Goal: Obtain resource: Download file/media

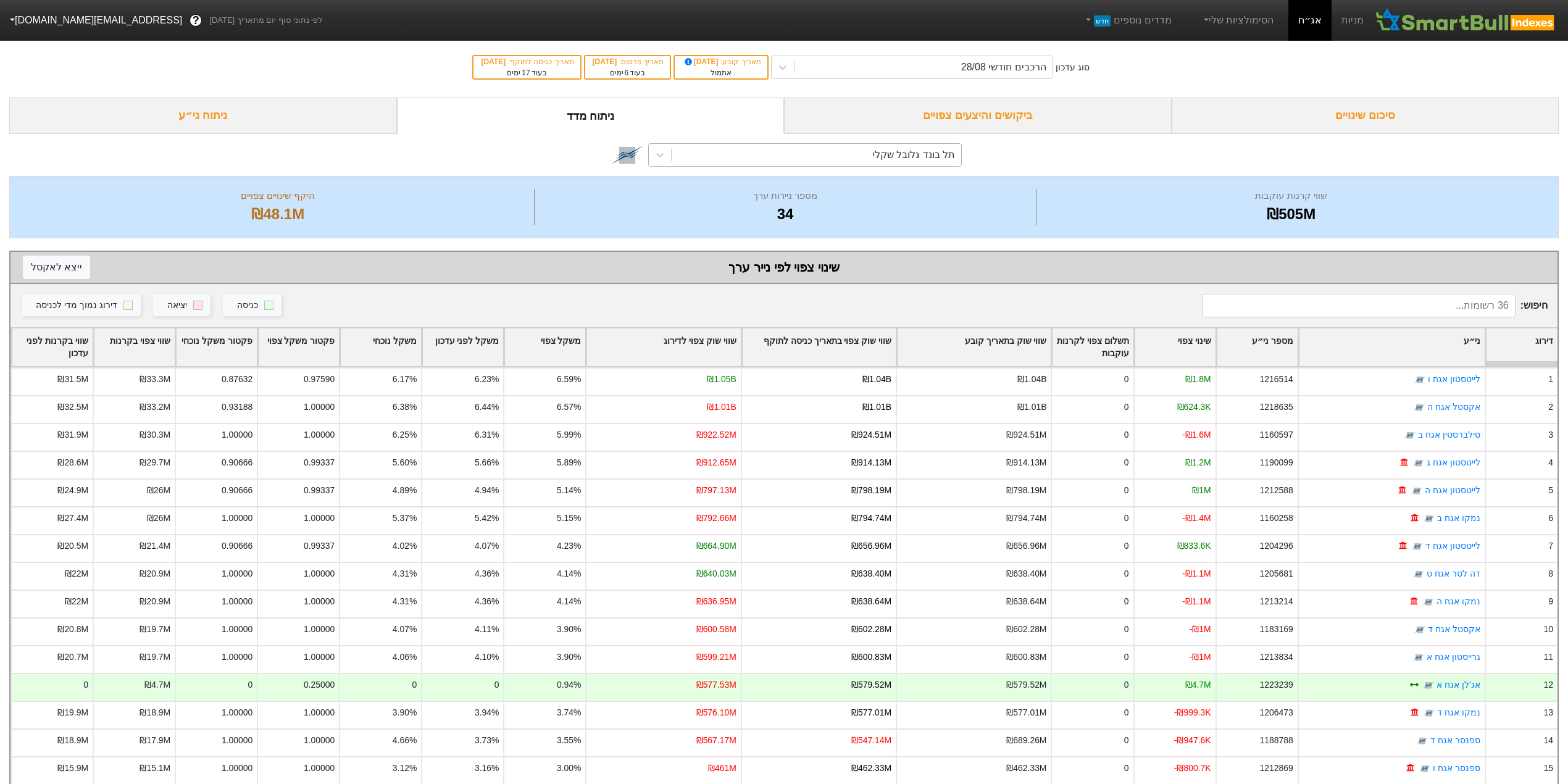
click at [893, 158] on div "תל בונד גלובל שקלי" at bounding box center [913, 155] width 82 height 15
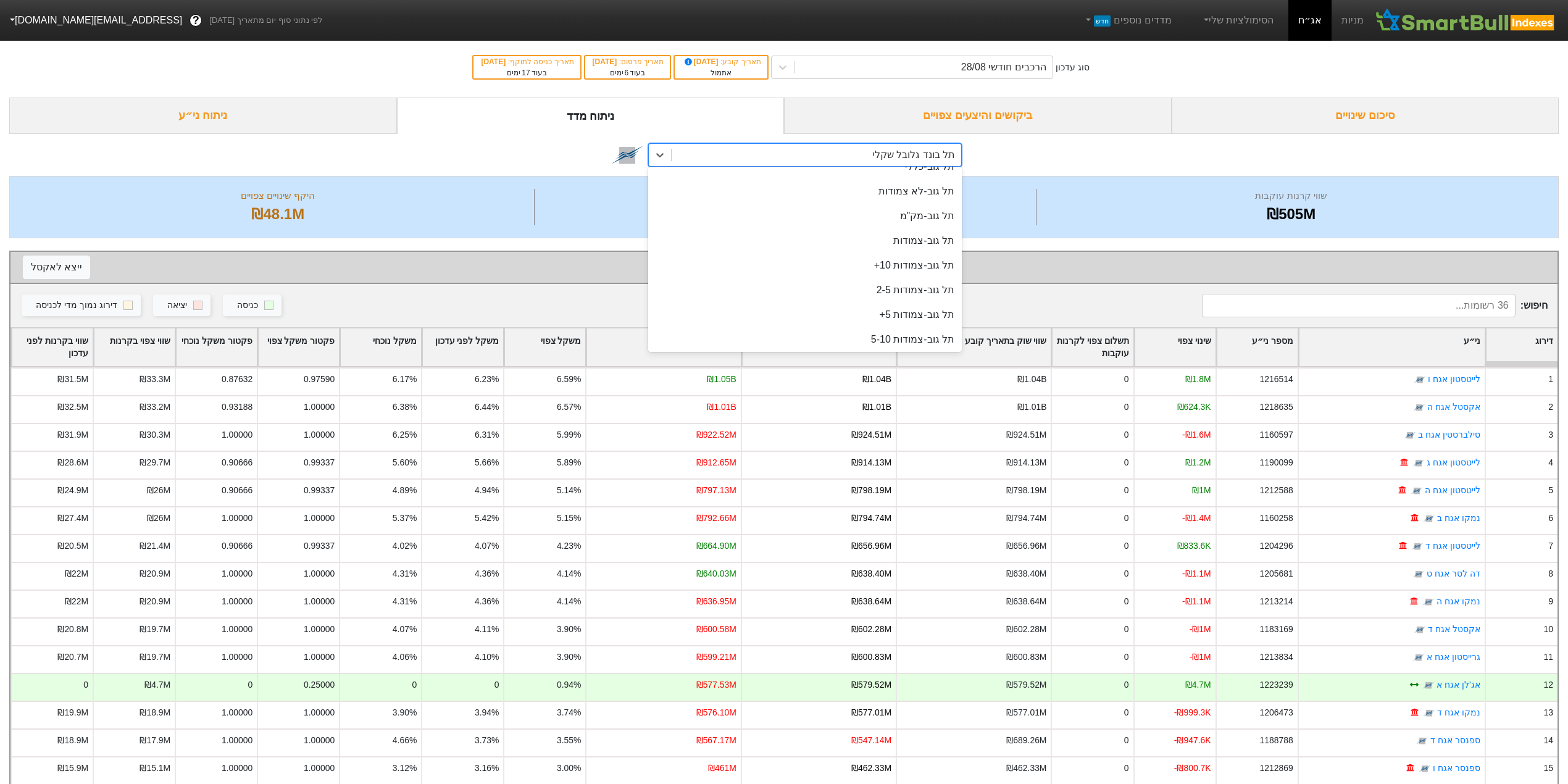
scroll to position [981, 0]
click at [892, 339] on div "תלבונד-תשואות שקלי" at bounding box center [804, 337] width 314 height 24
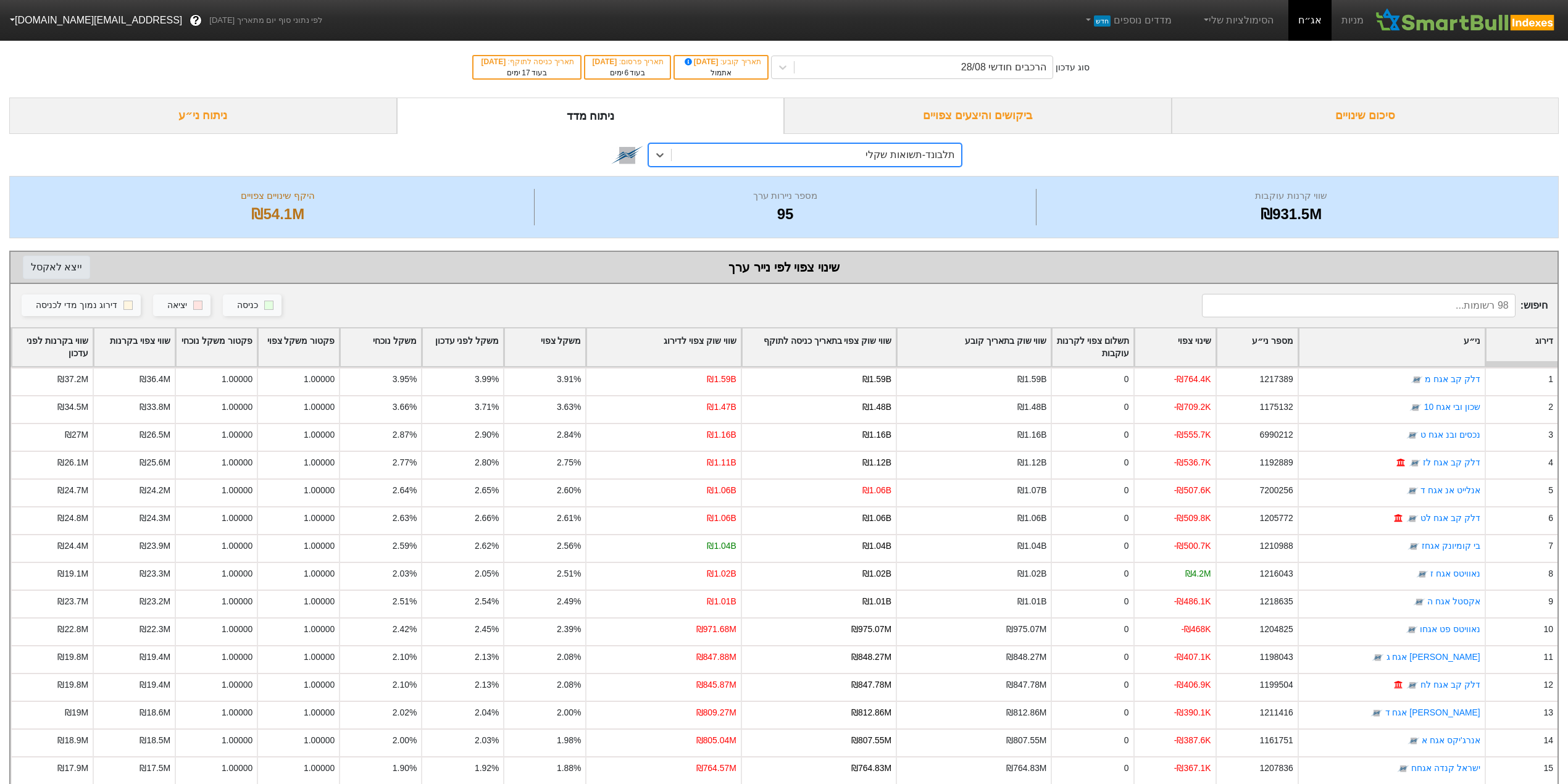
click at [41, 267] on button "ייצא ל אקסל" at bounding box center [56, 267] width 68 height 24
click at [872, 163] on div "תלבונד-תשואות שקלי" at bounding box center [816, 155] width 289 height 22
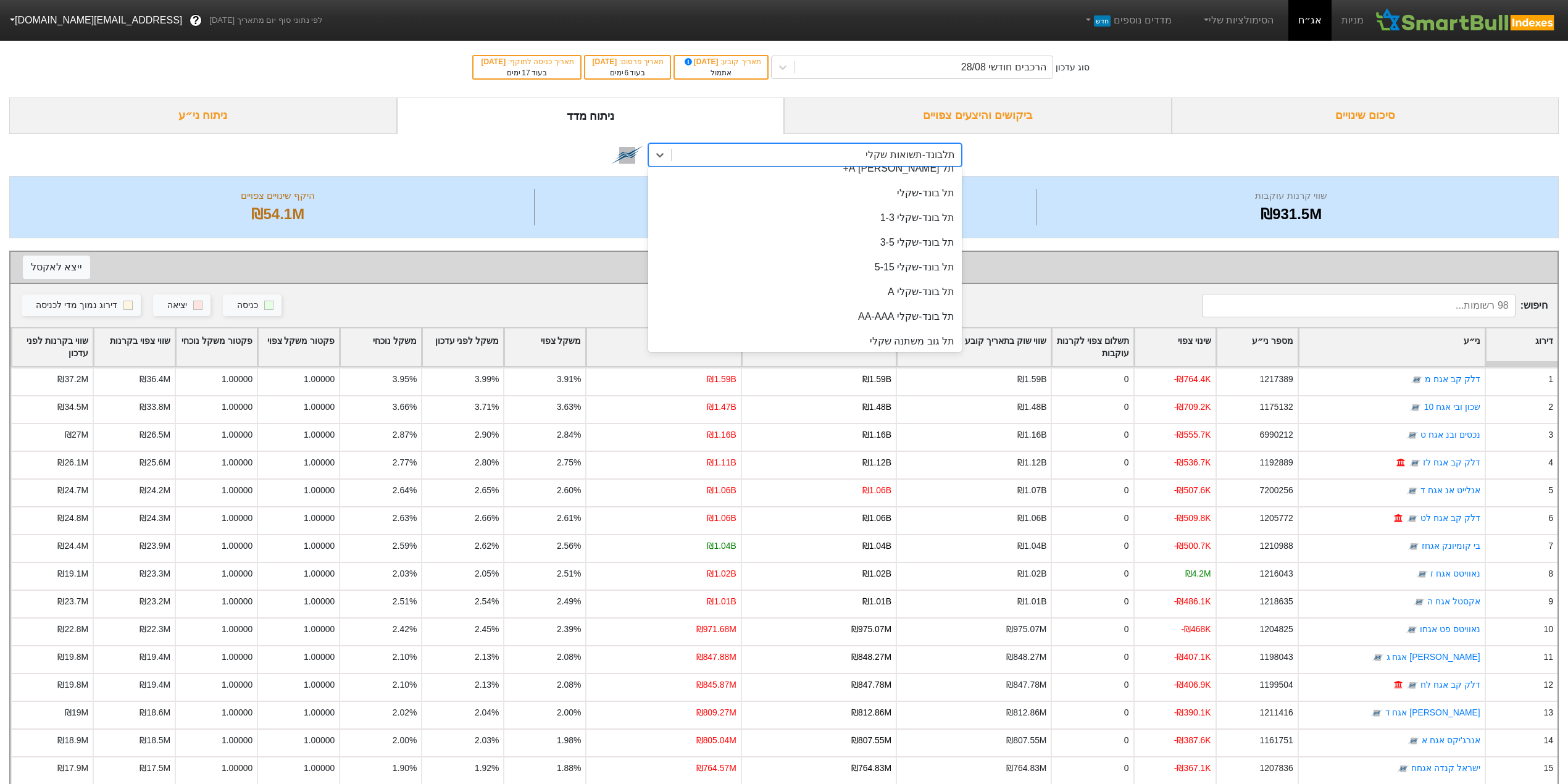
scroll to position [569, 0]
click at [865, 233] on div "תל בונד-שקלי 1-3" at bounding box center [804, 230] width 314 height 24
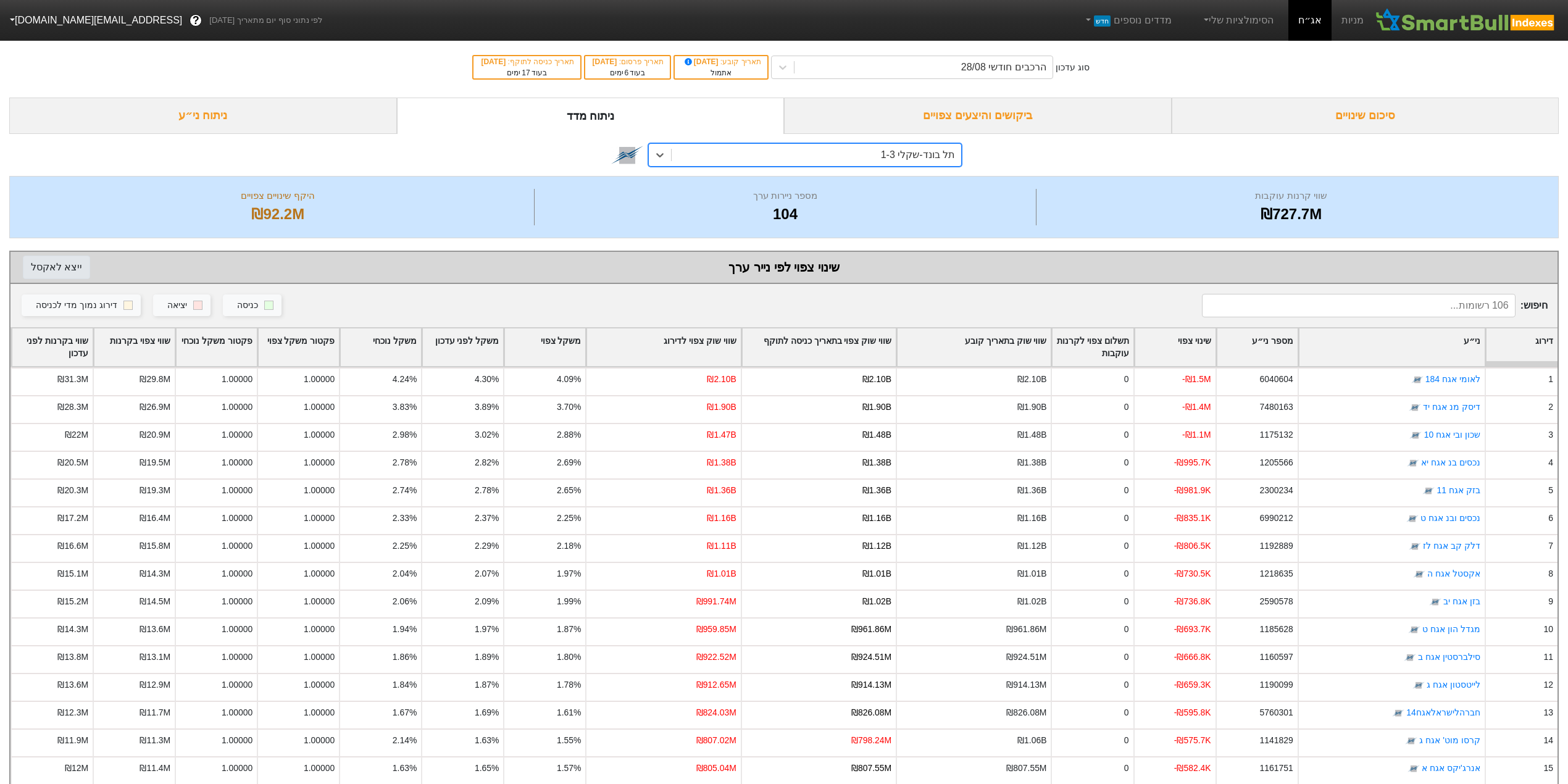
click at [71, 258] on button "ייצא ל אקסל" at bounding box center [56, 267] width 68 height 24
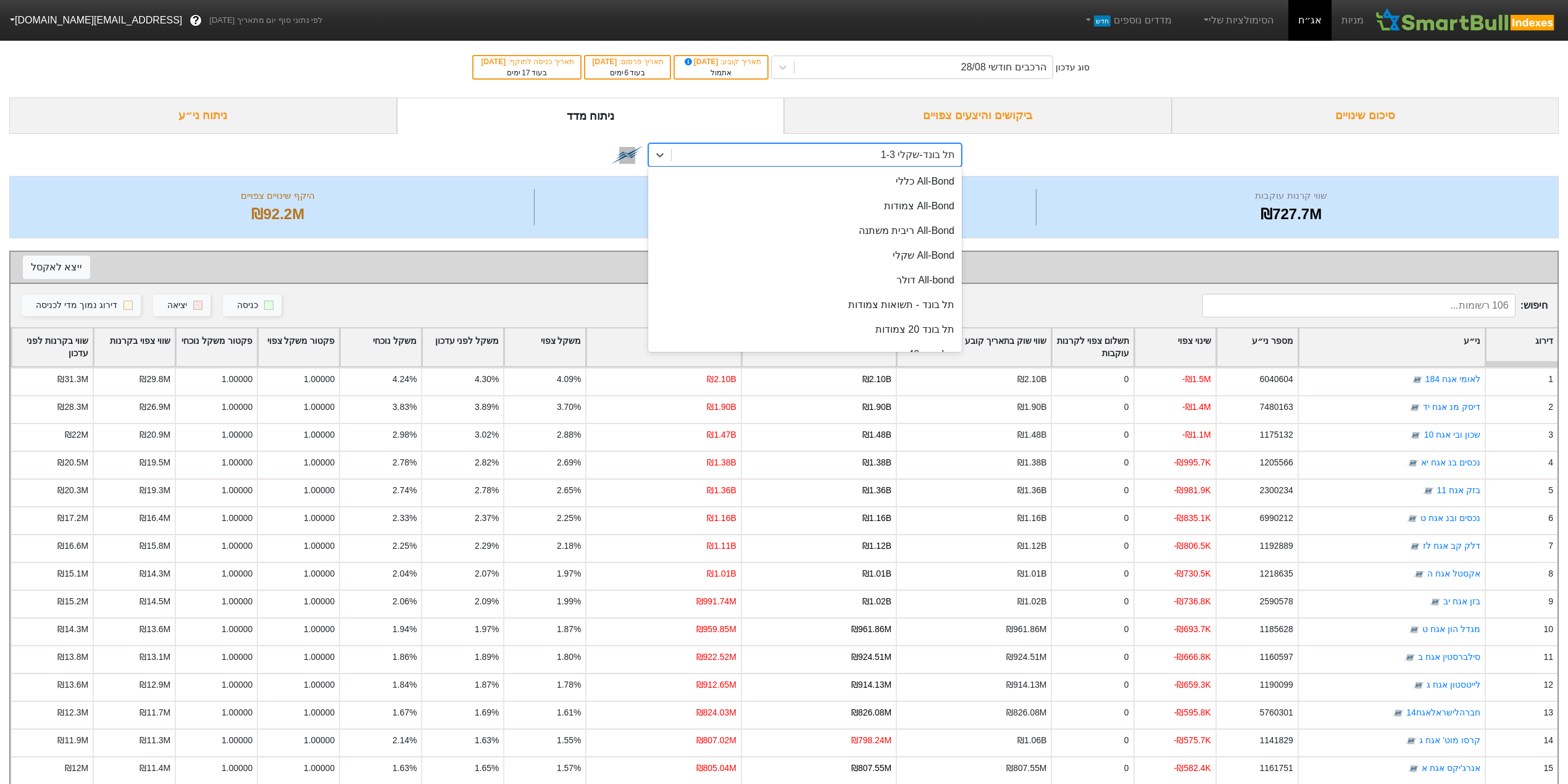
click at [884, 166] on div "תל בונד-שקלי 1-3" at bounding box center [816, 155] width 289 height 22
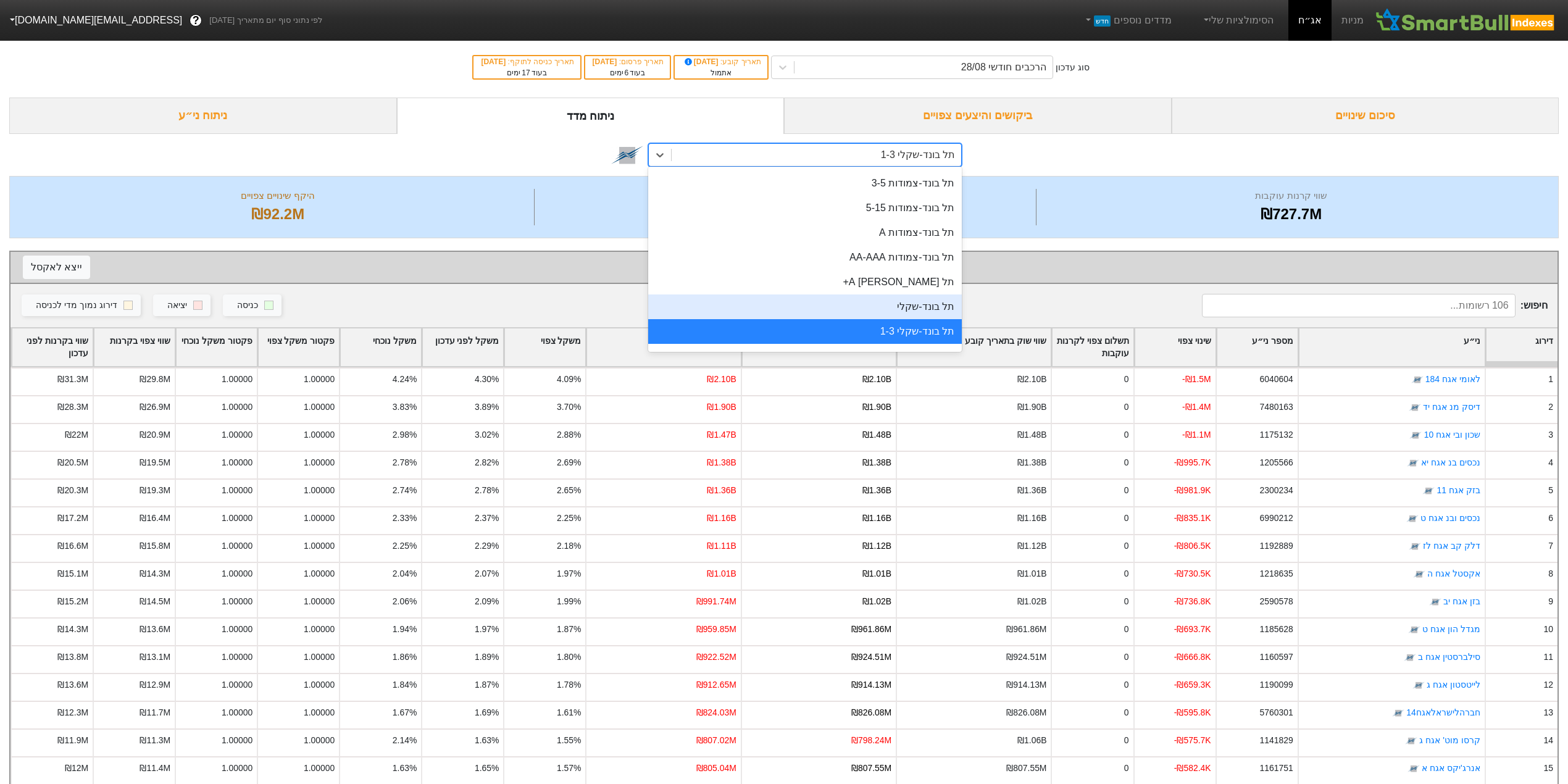
scroll to position [549, 0]
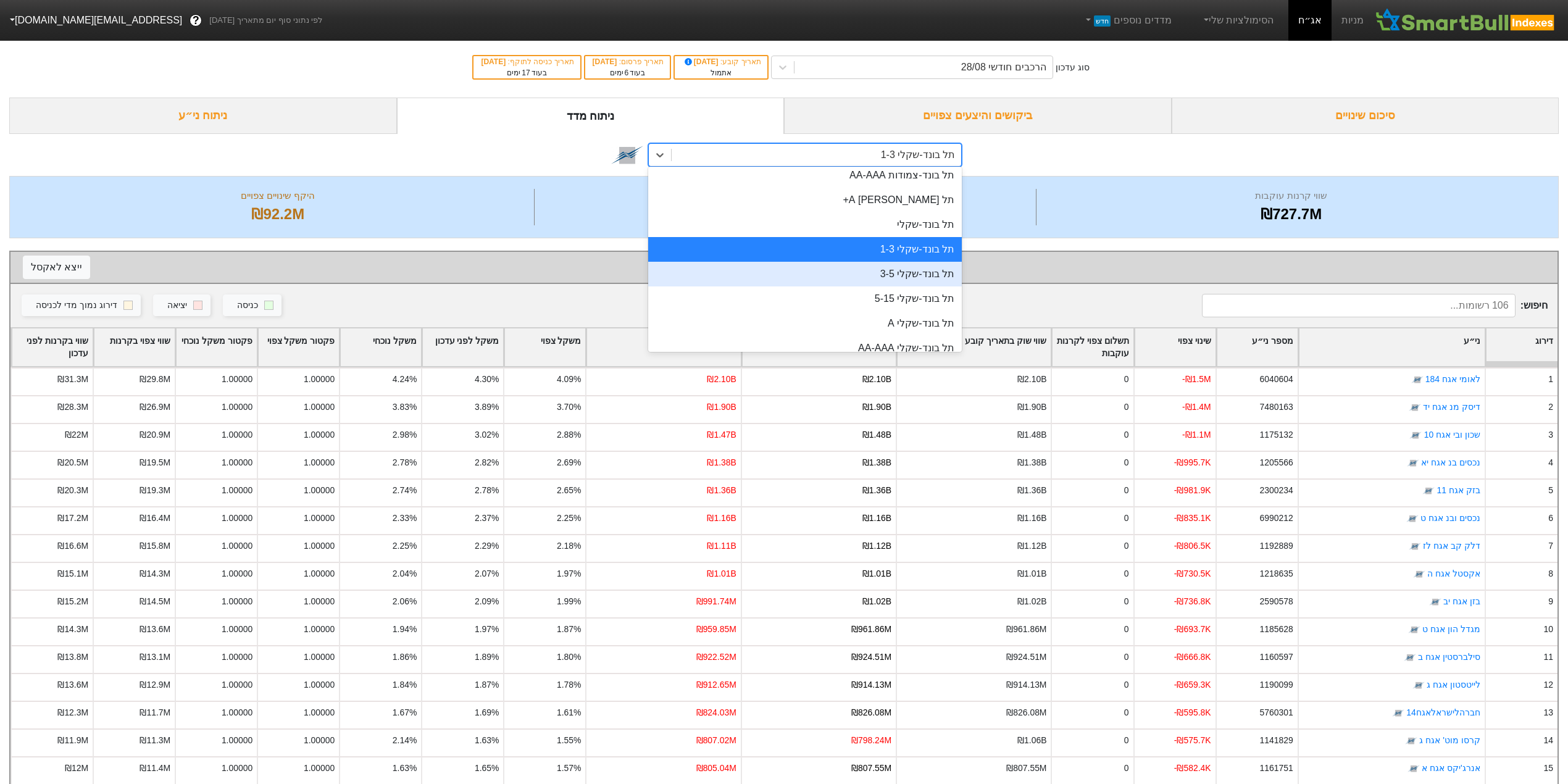
click at [906, 273] on div "תל בונד-שקלי 3-5" at bounding box center [804, 274] width 314 height 24
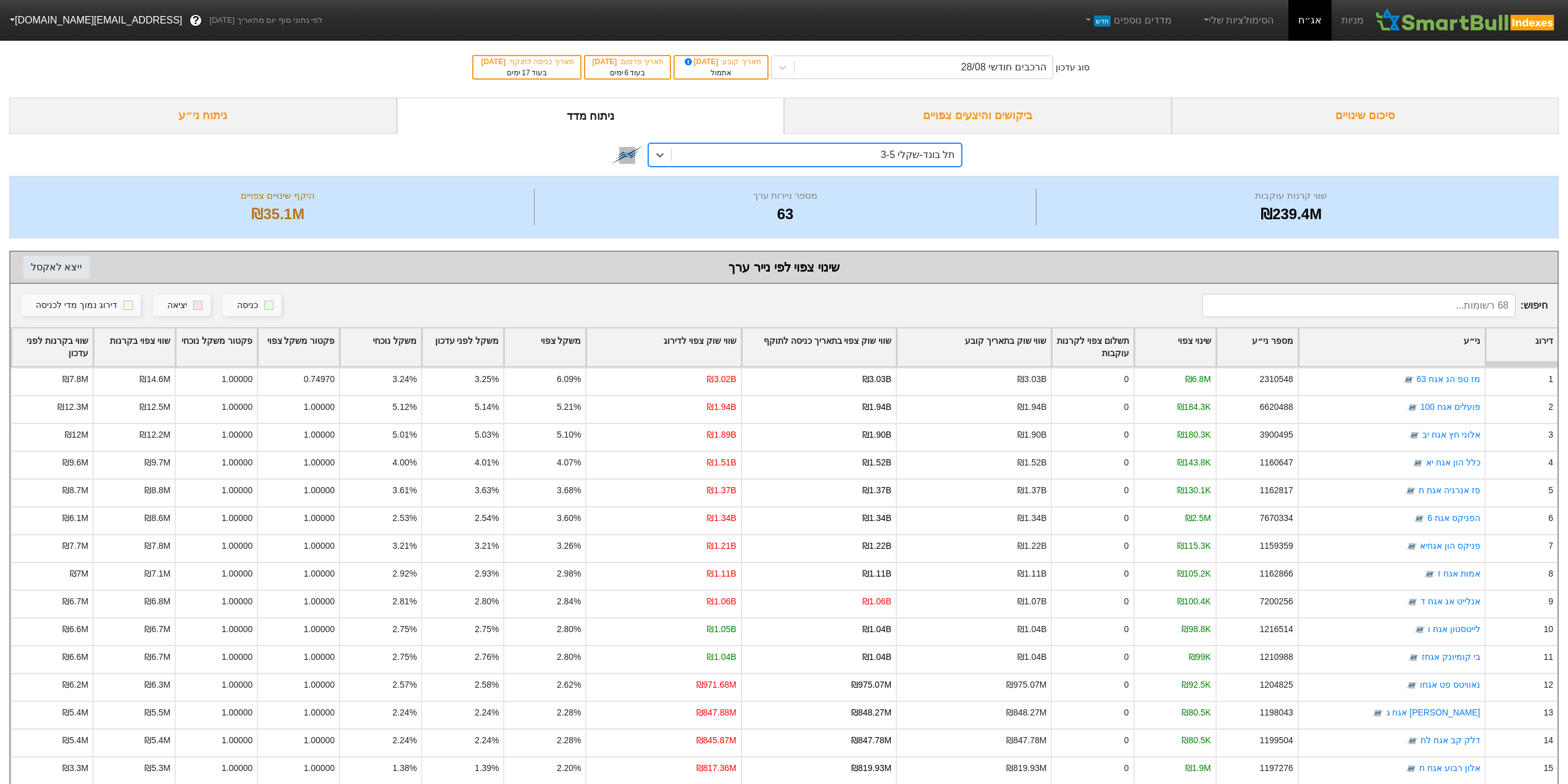
click at [57, 268] on button "ייצא ל אקסל" at bounding box center [56, 267] width 68 height 24
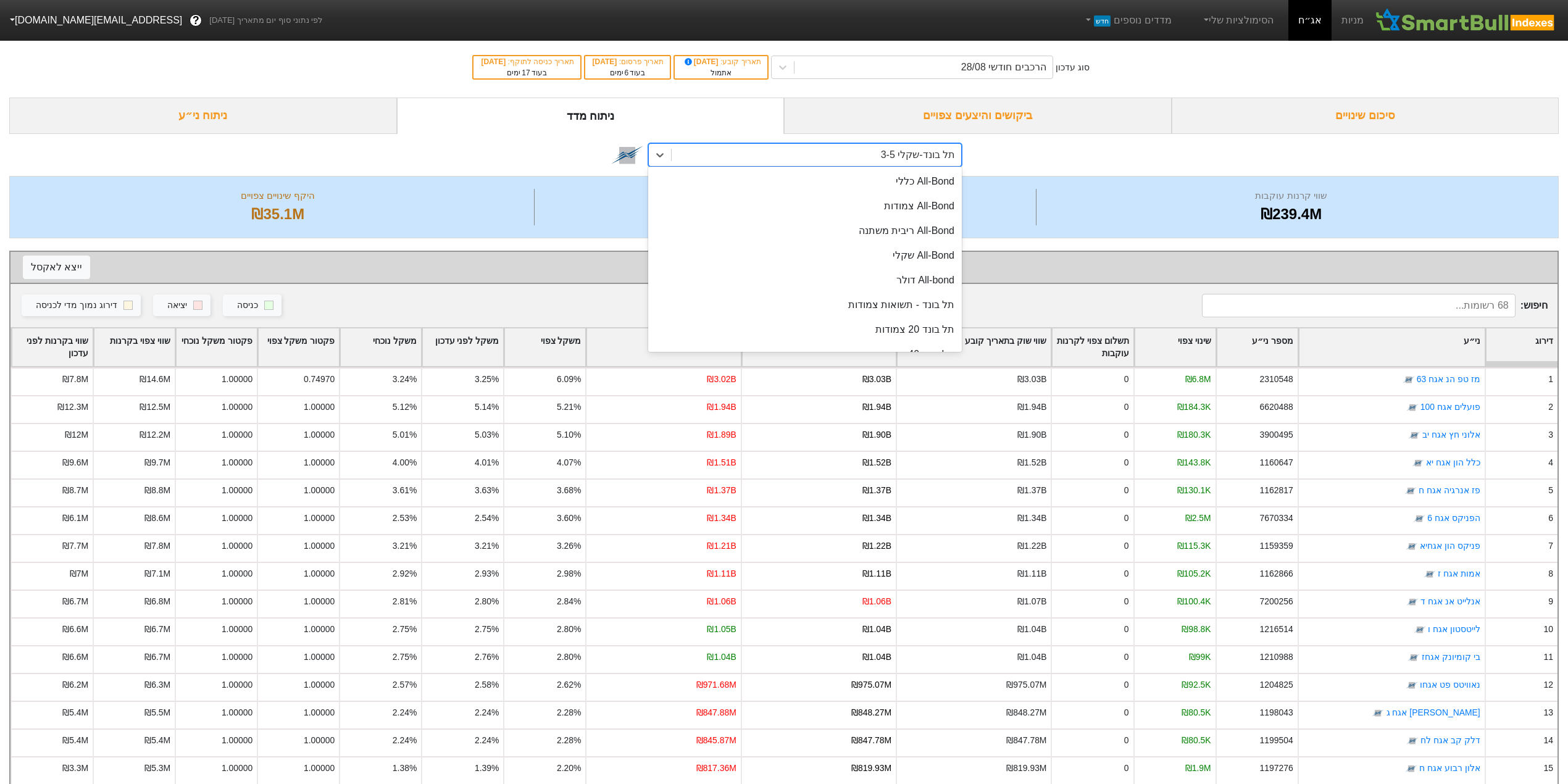
click at [804, 154] on div "תל בונד-שקלי 3-5" at bounding box center [816, 155] width 289 height 22
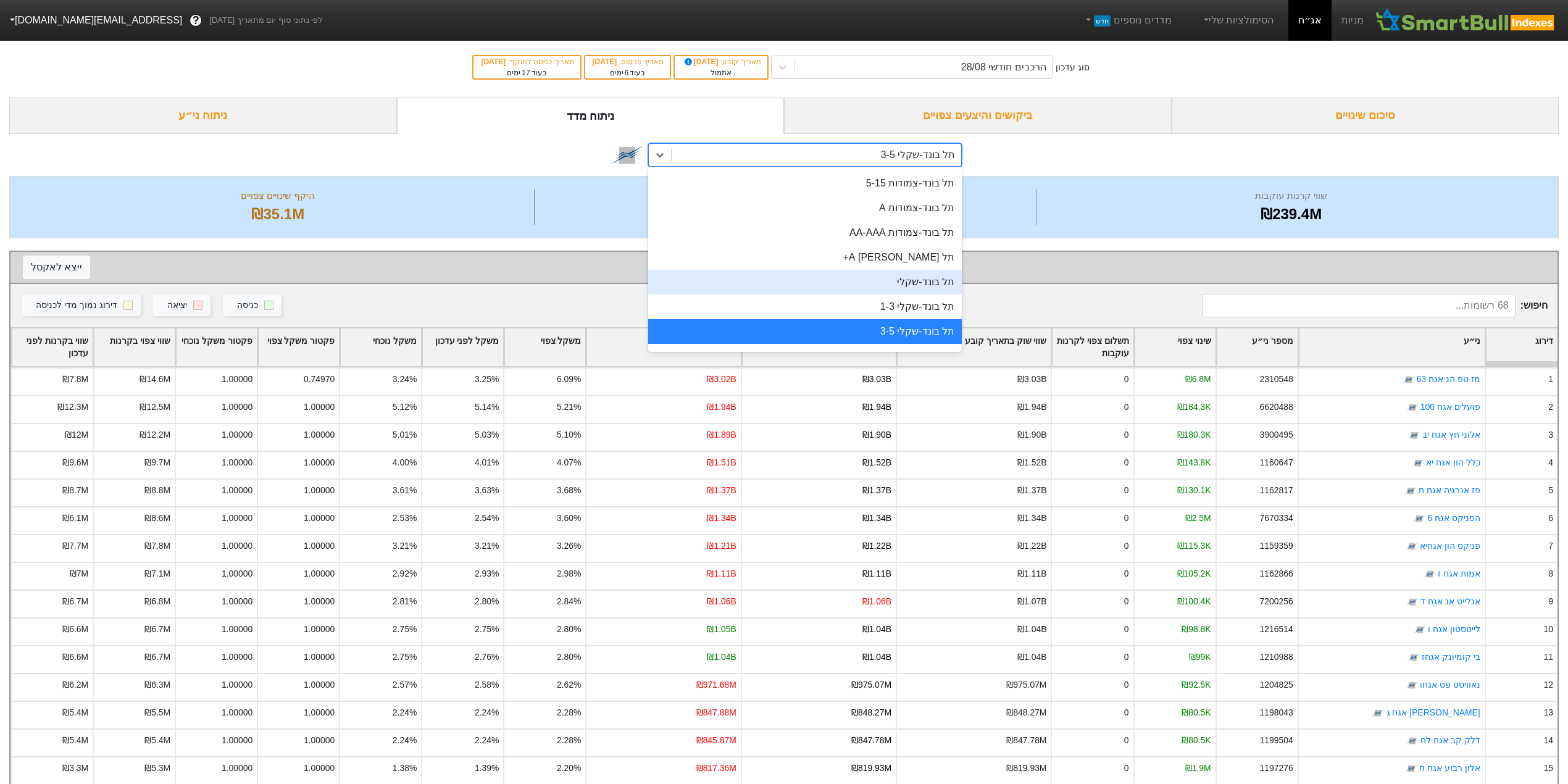
scroll to position [575, 0]
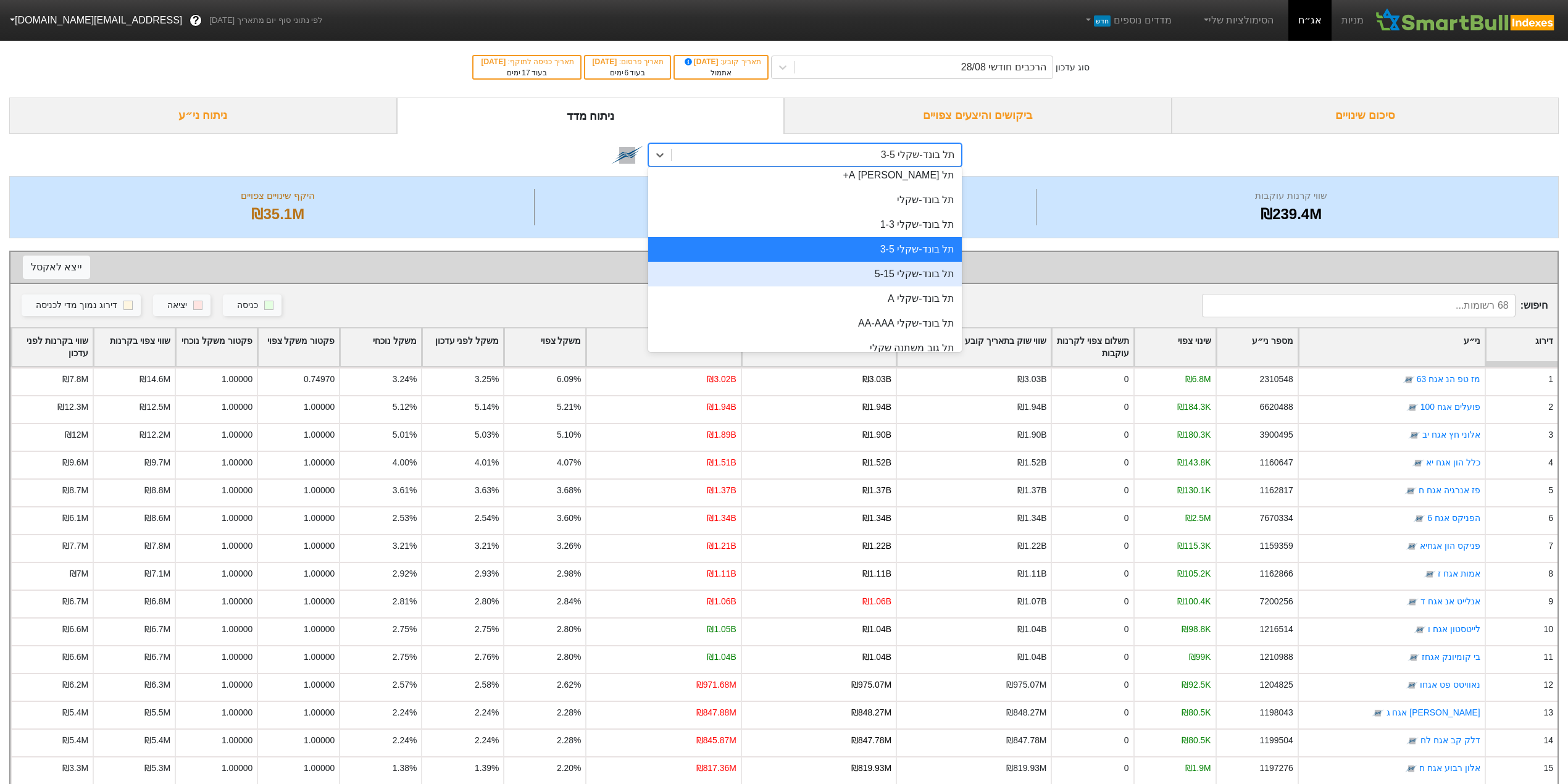
click at [827, 273] on div "תל בונד-שקלי 5-15" at bounding box center [804, 274] width 314 height 24
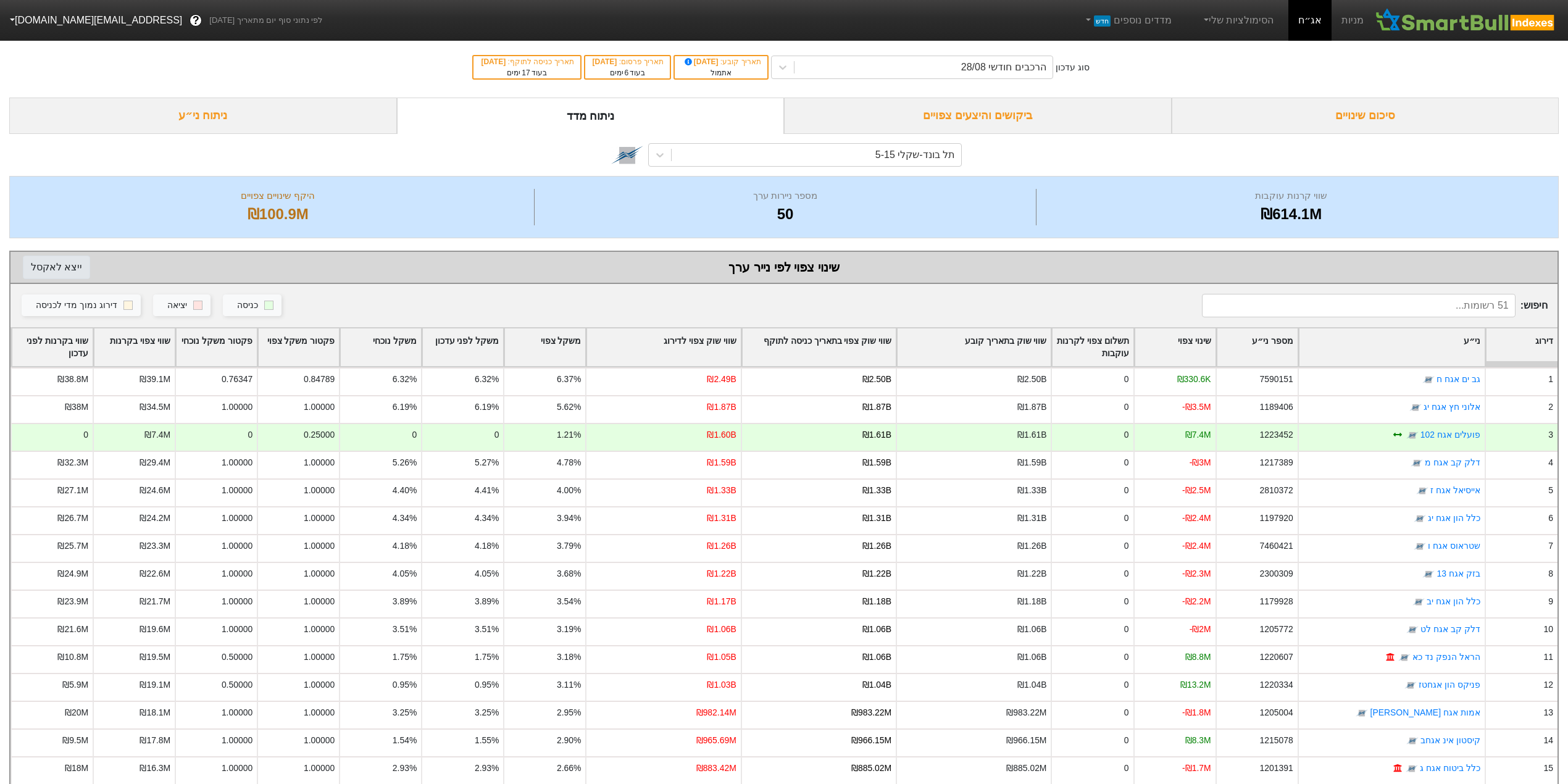
click at [53, 272] on button "ייצא ל אקסל" at bounding box center [56, 267] width 68 height 24
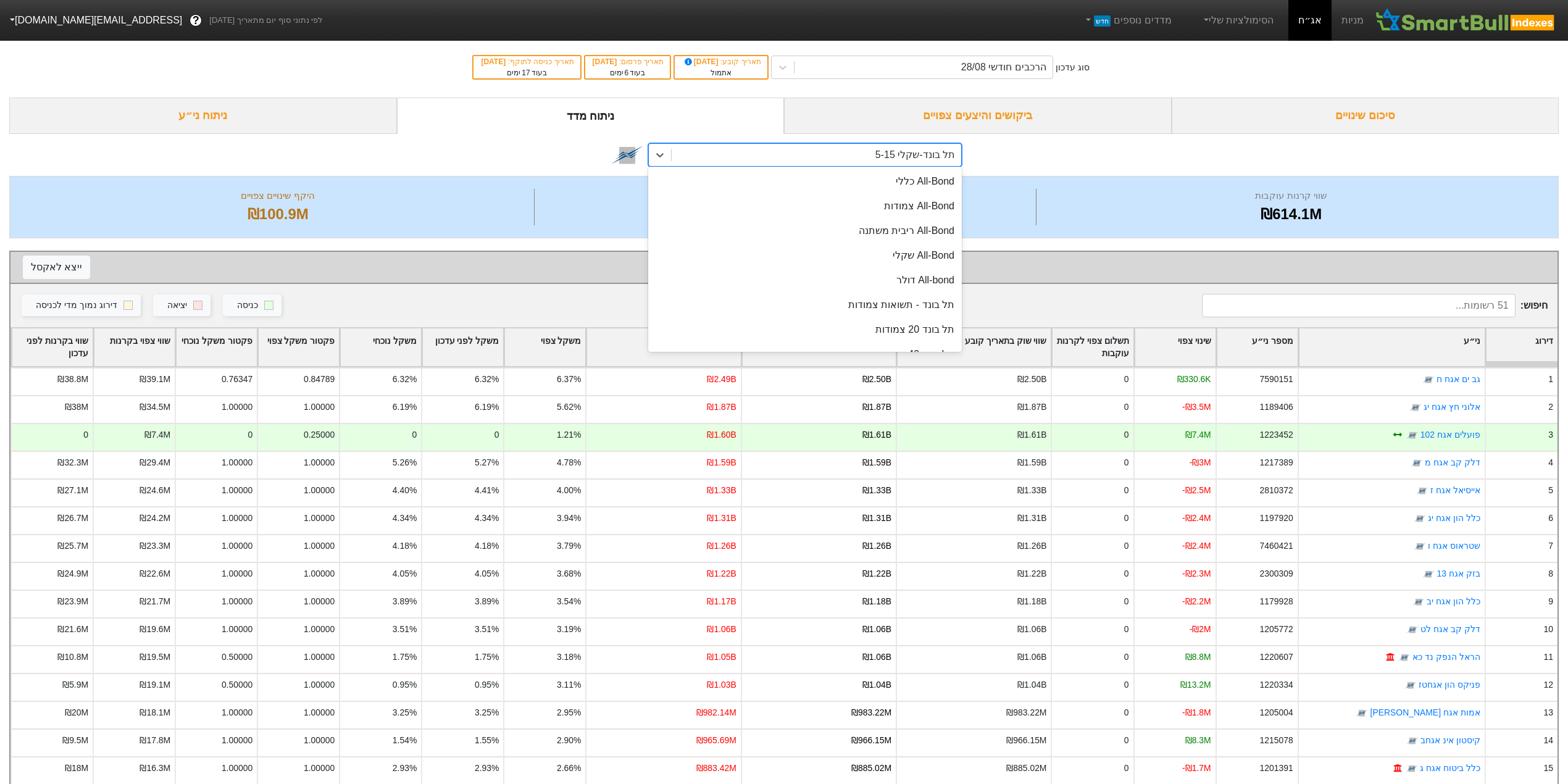
click at [893, 156] on div "תל בונד-שקלי 5-15" at bounding box center [915, 155] width 79 height 15
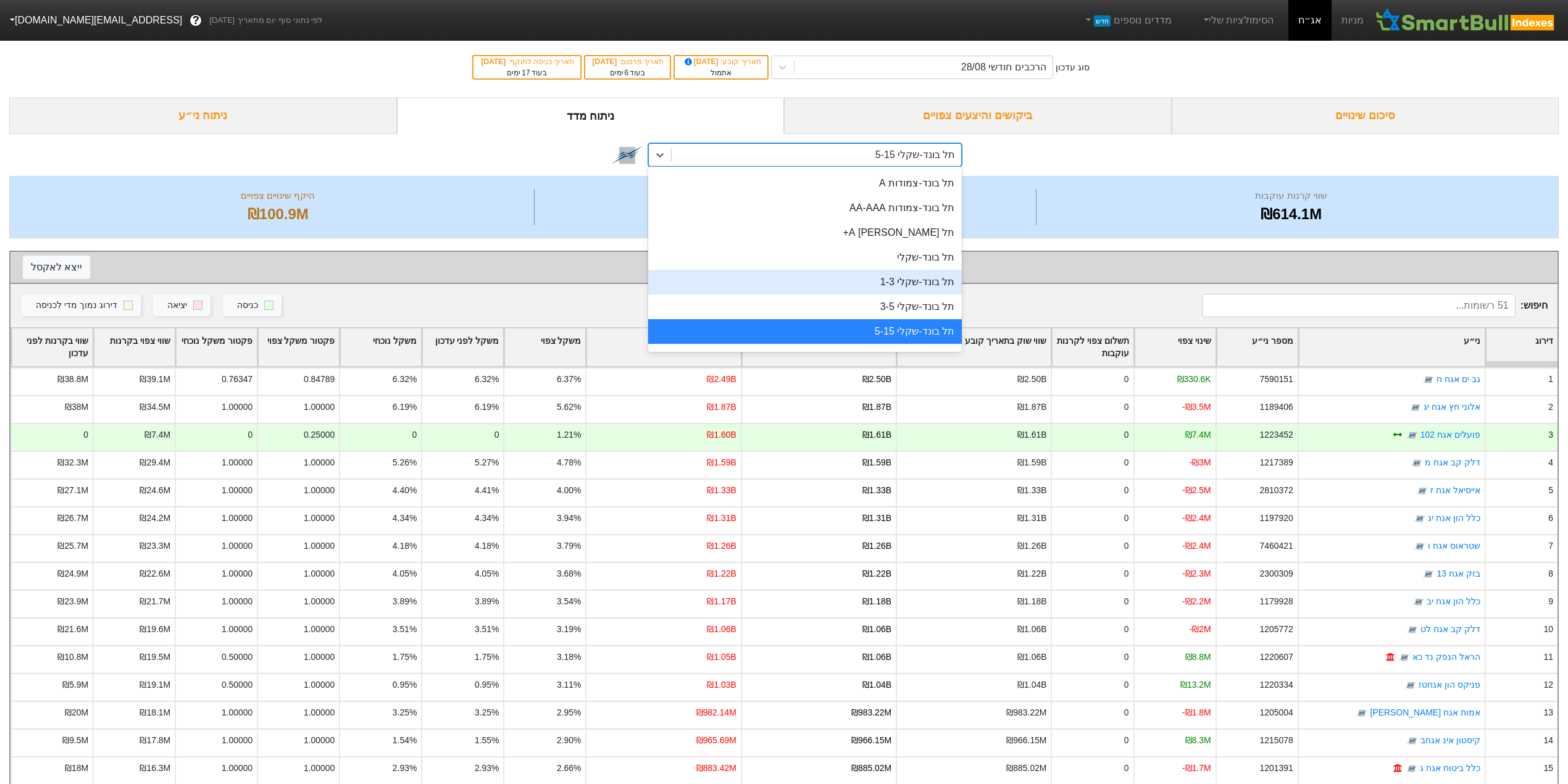
scroll to position [599, 0]
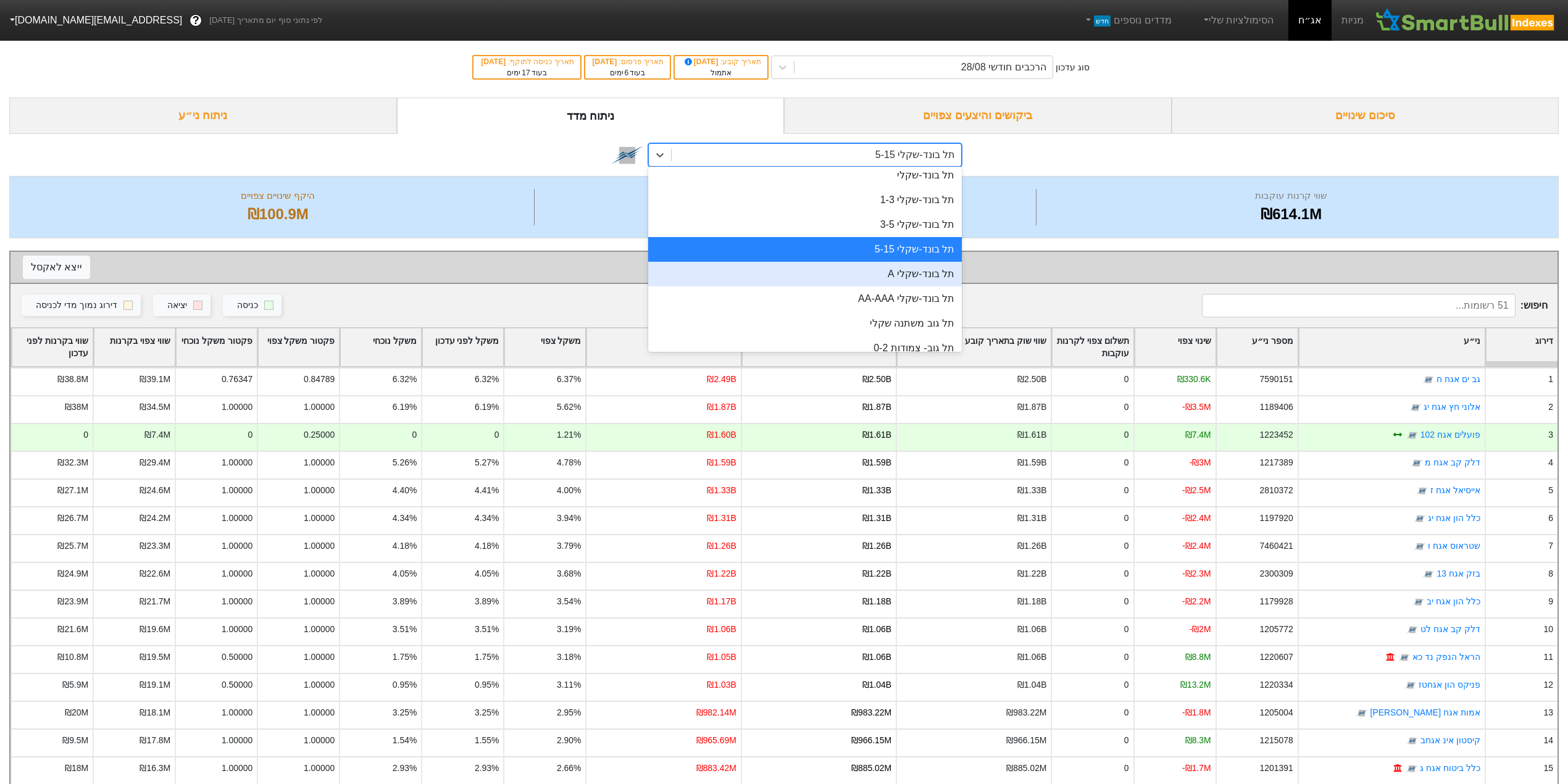
click at [892, 277] on div "תל בונד-שקלי A" at bounding box center [804, 274] width 314 height 24
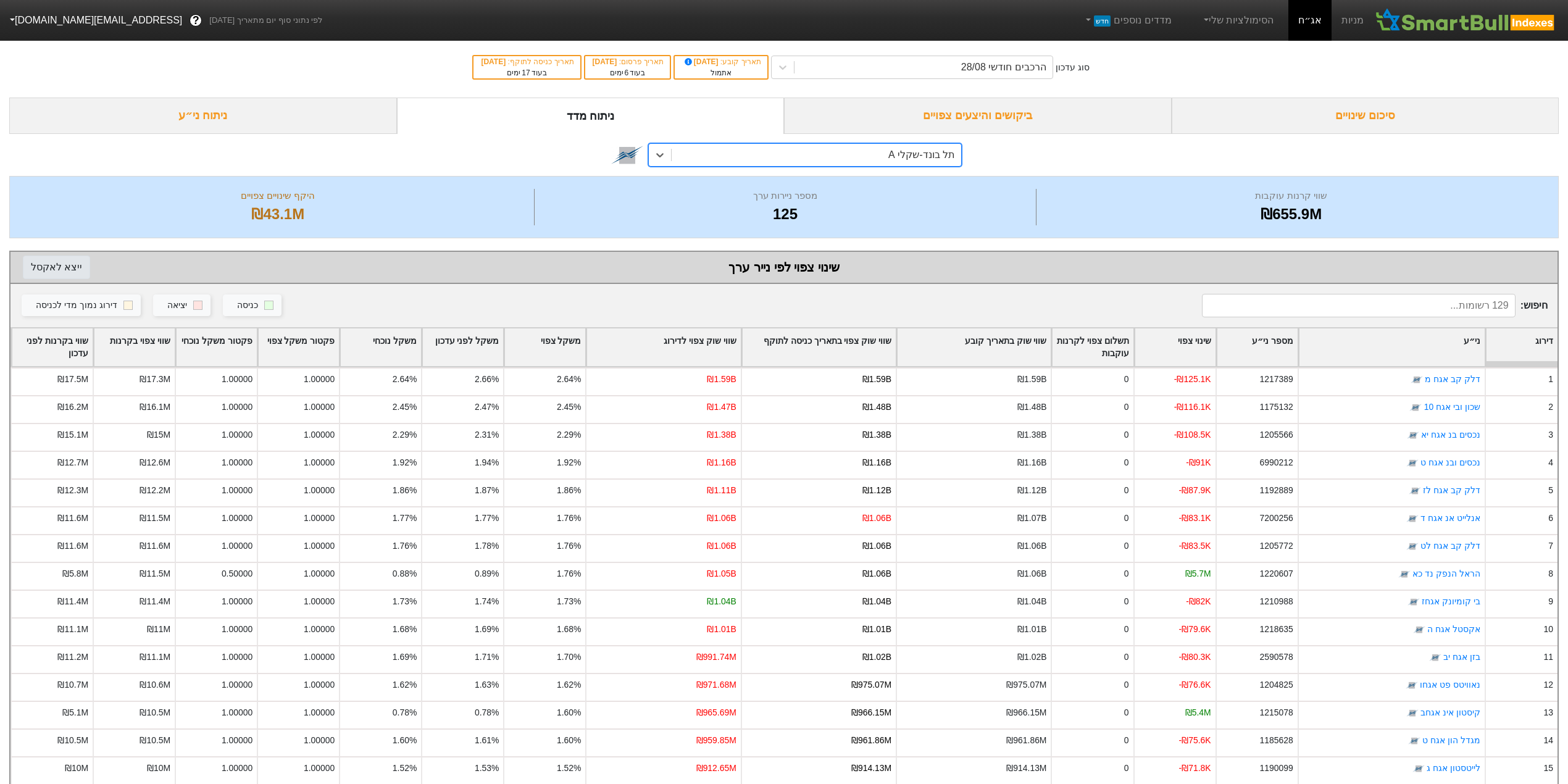
click at [65, 267] on button "ייצא ל אקסל" at bounding box center [56, 267] width 68 height 24
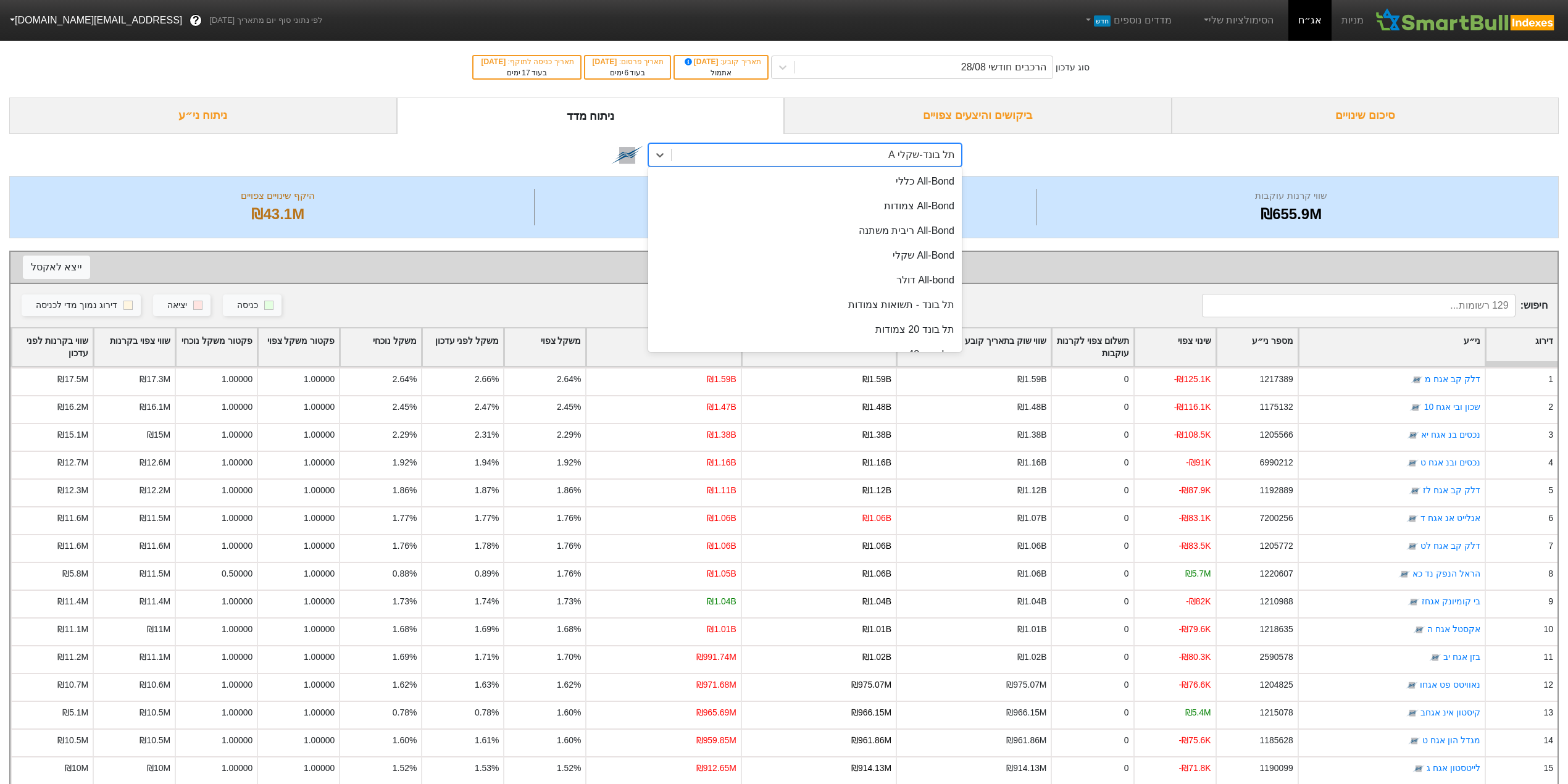
click at [902, 151] on div "תל בונד-שקלי A" at bounding box center [922, 155] width 67 height 15
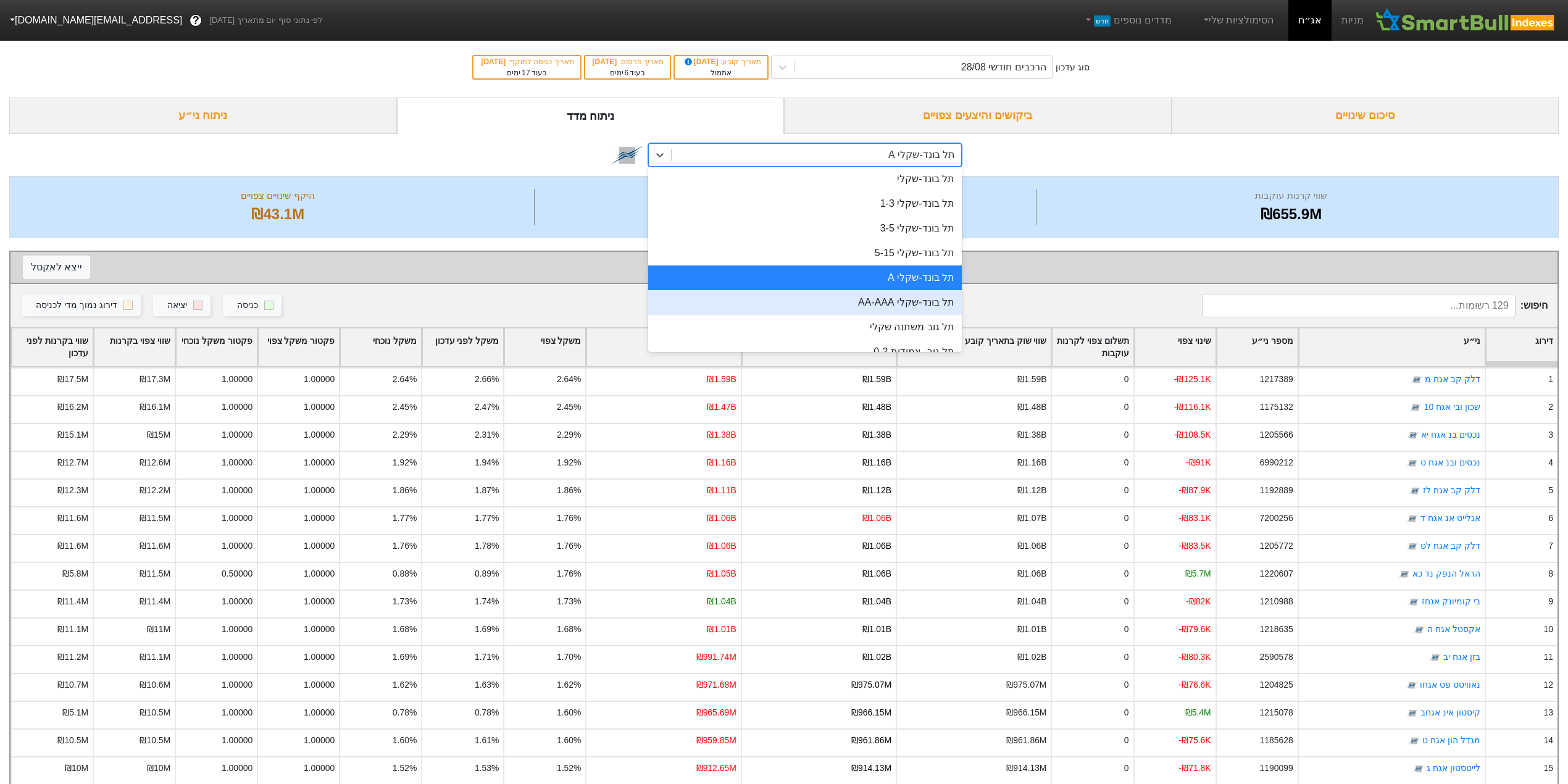
scroll to position [624, 0]
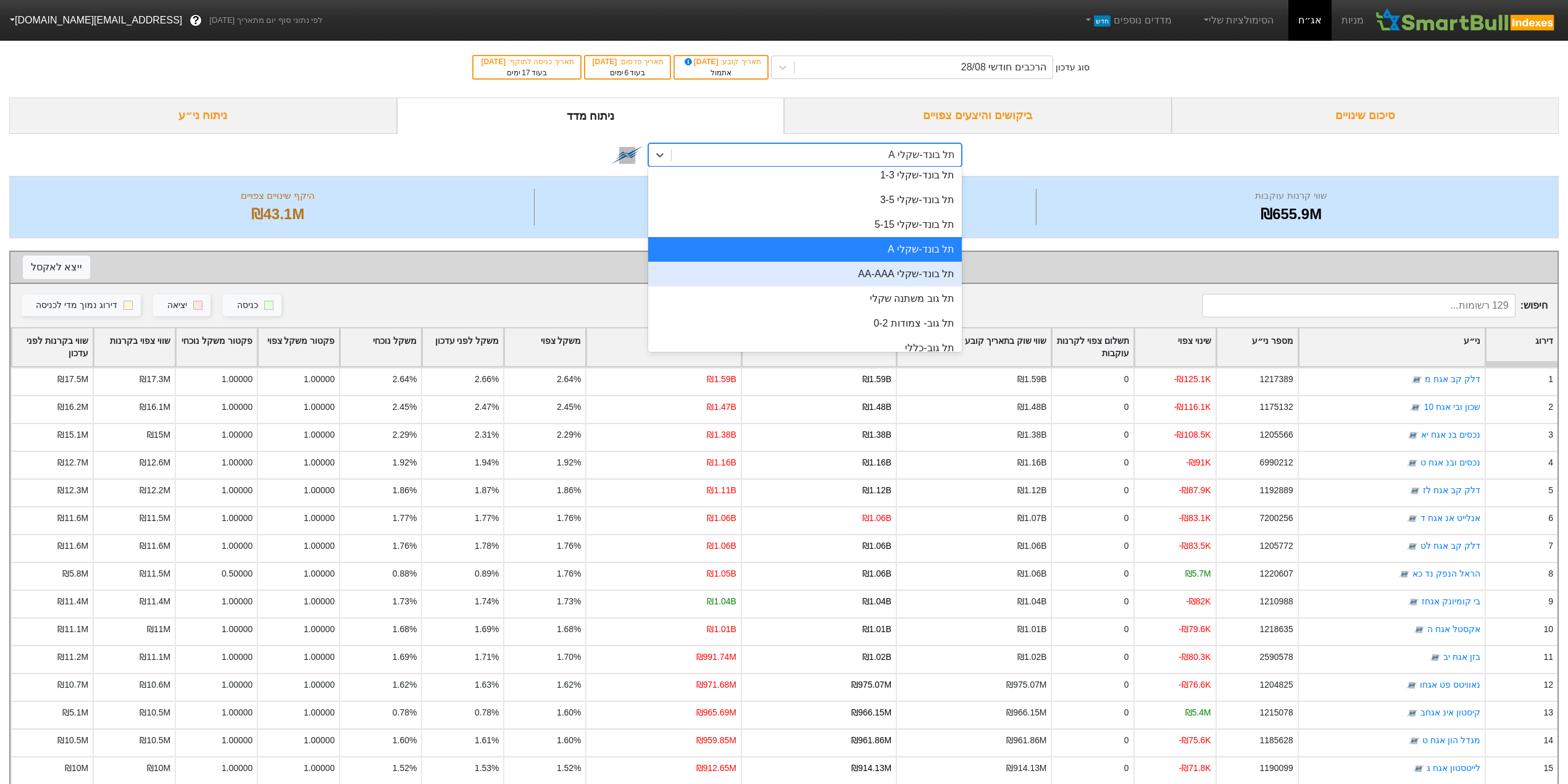
click at [825, 273] on div "תל בונד-שקלי AA-AAA" at bounding box center [804, 274] width 314 height 24
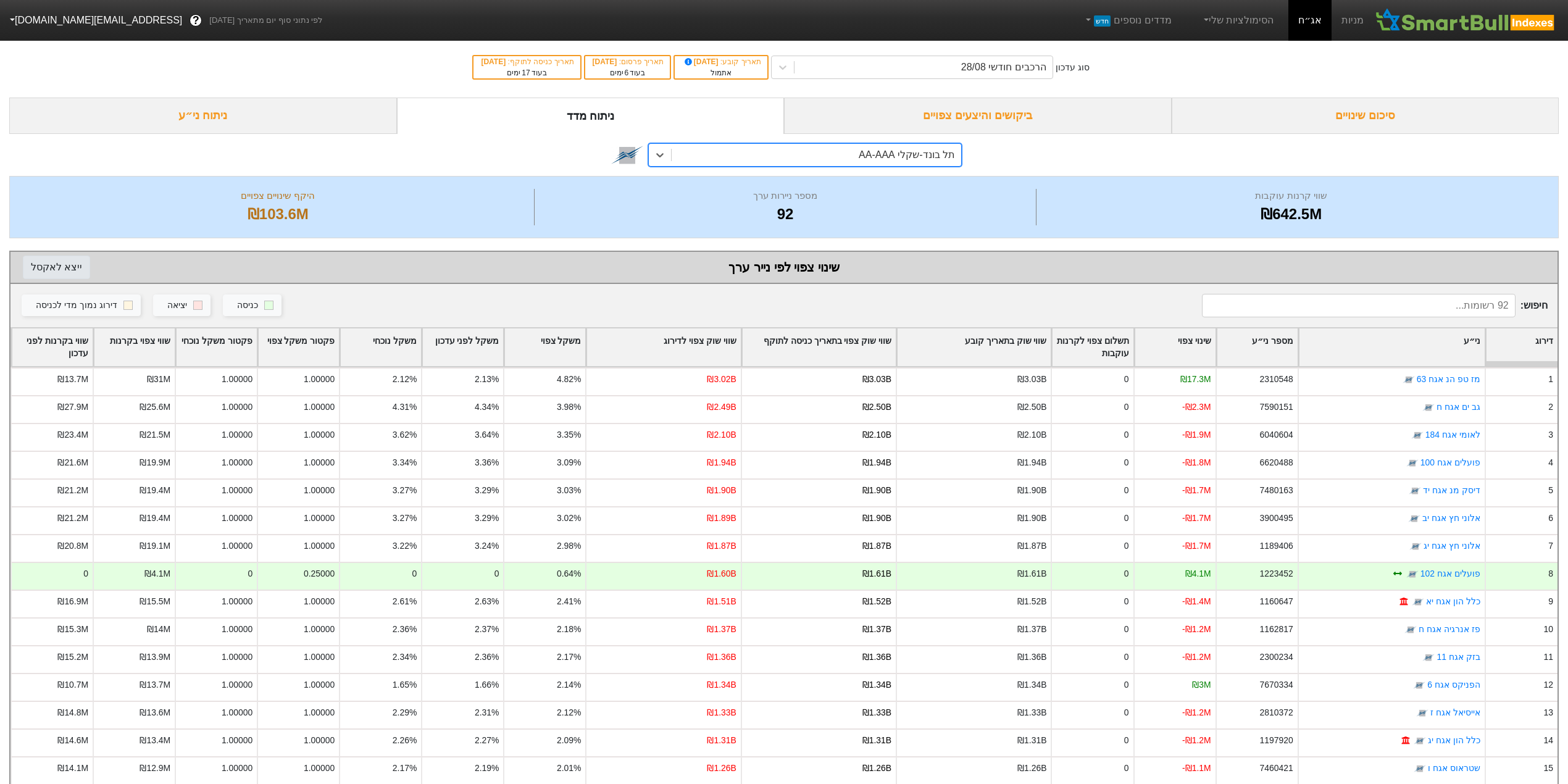
click at [52, 260] on button "ייצא ל אקסל" at bounding box center [56, 267] width 68 height 24
click at [457, 162] on div "תל בונד-שקלי AA-AAA" at bounding box center [784, 155] width 1549 height 42
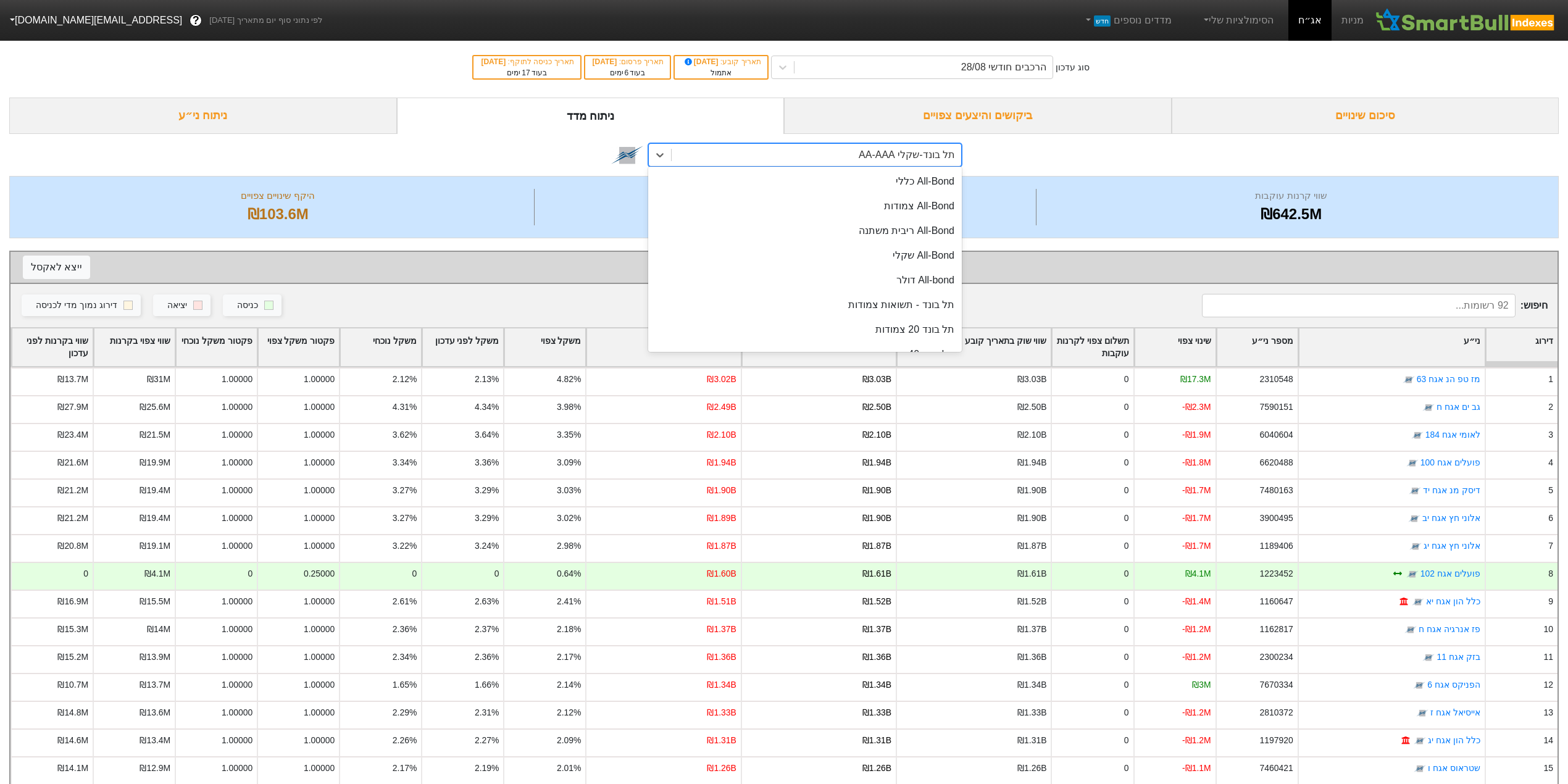
click at [825, 154] on div "תל בונד-שקלי AA-AAA" at bounding box center [816, 155] width 289 height 22
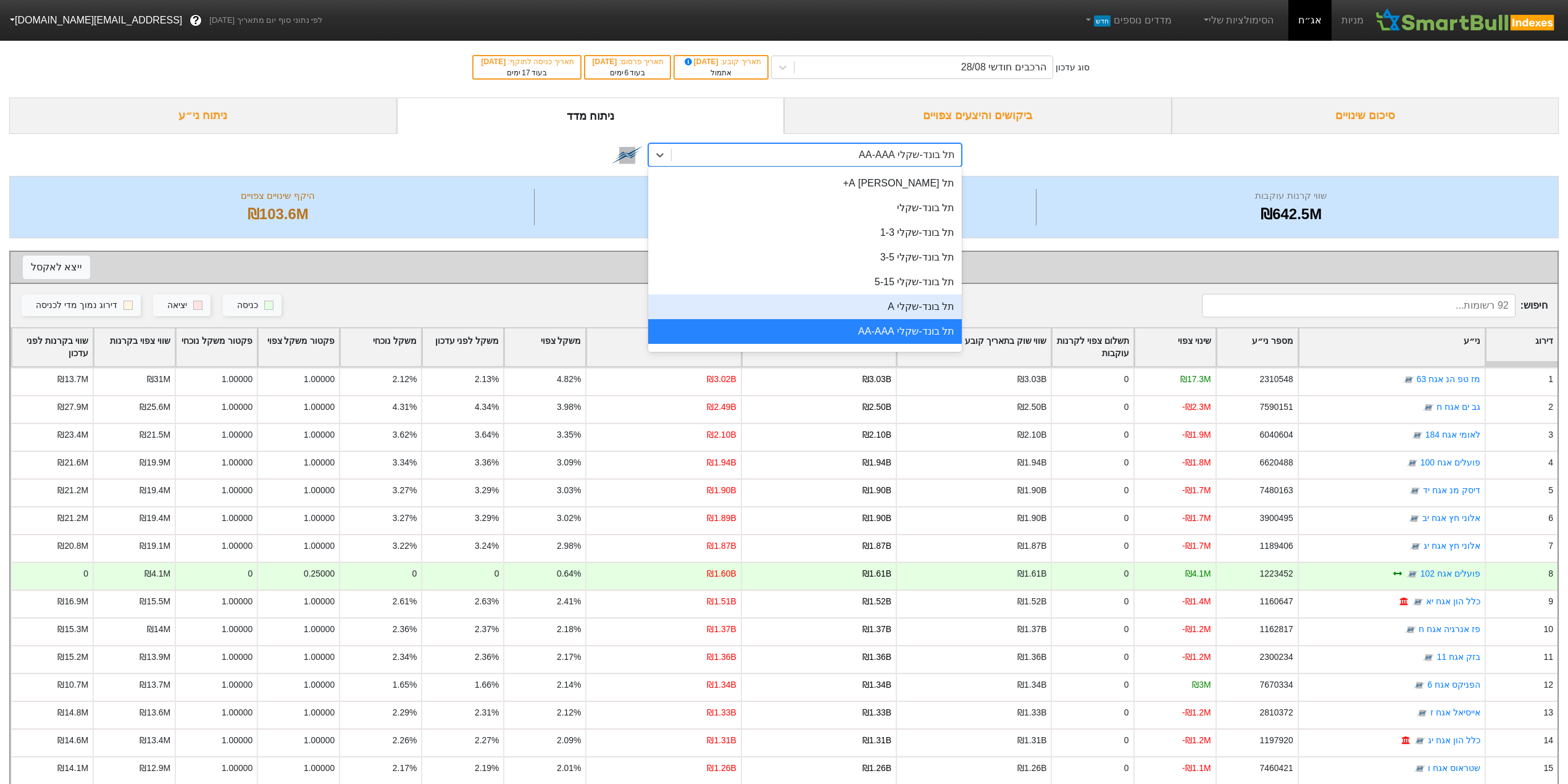
click at [856, 314] on div "תל בונד-שקלי A" at bounding box center [804, 307] width 314 height 24
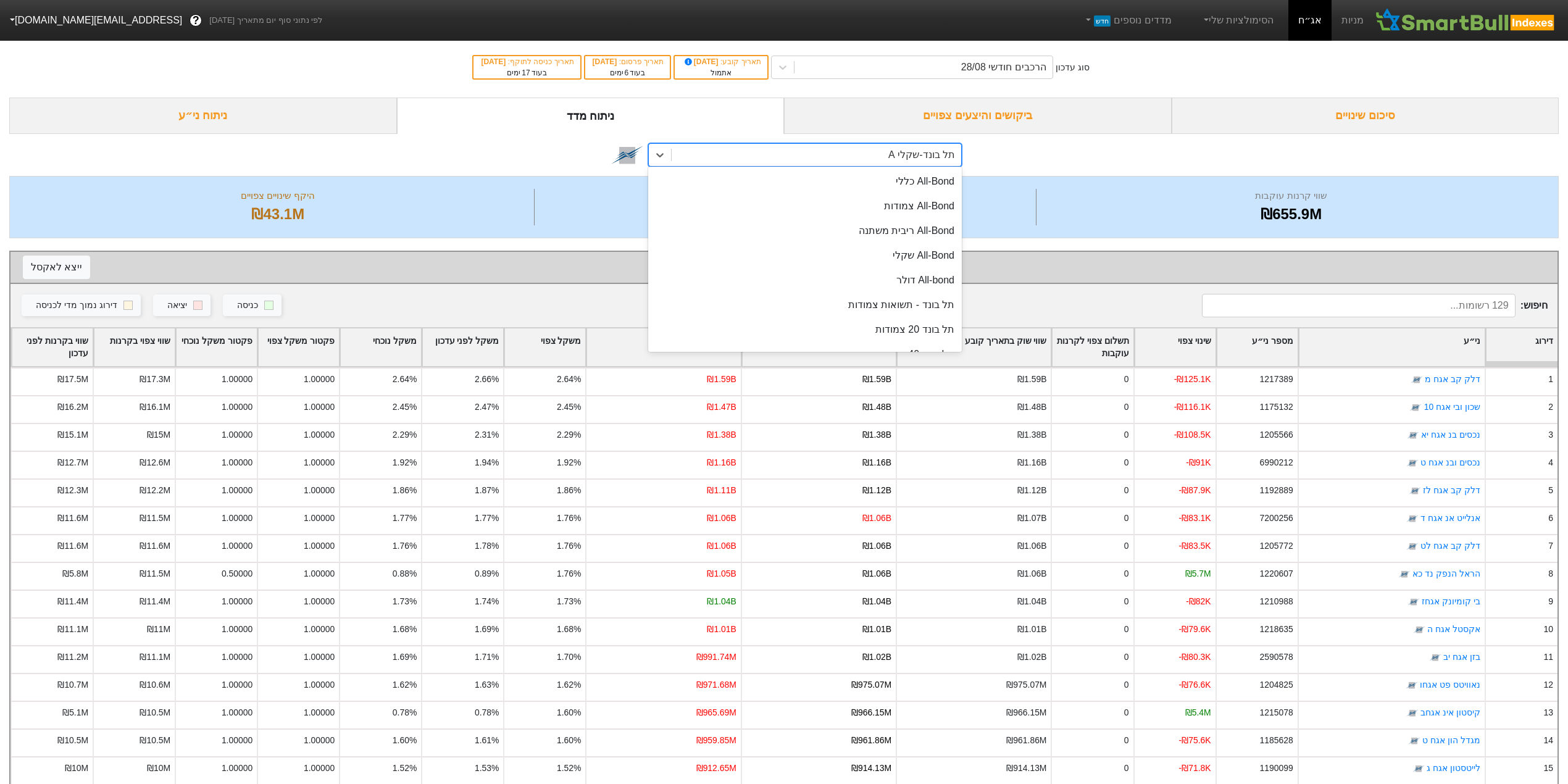
click at [910, 151] on div "תל בונד-שקלי A" at bounding box center [922, 155] width 67 height 15
click at [862, 273] on div "תל בונד-מאגר" at bounding box center [804, 272] width 314 height 24
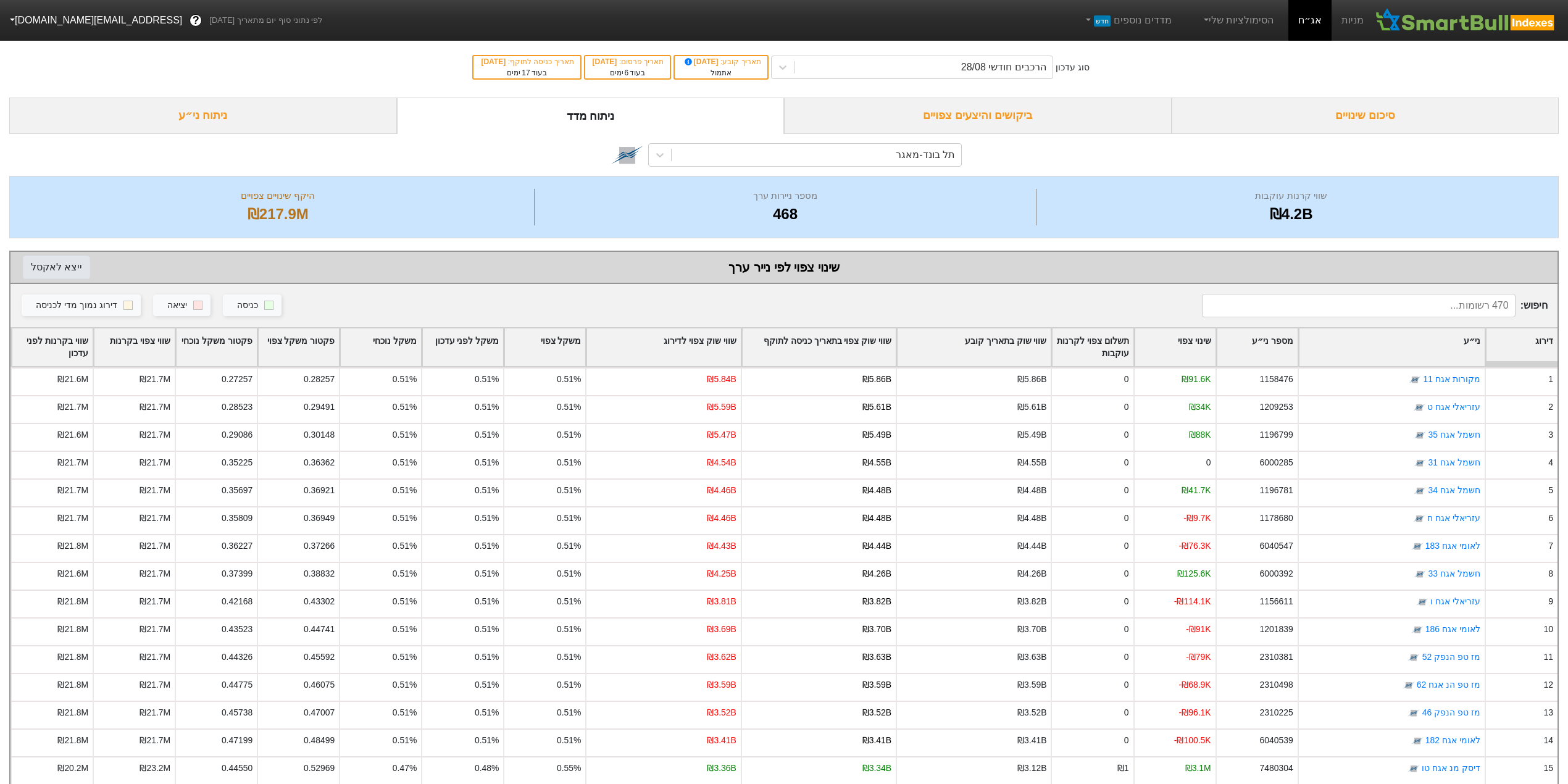
click at [56, 267] on button "ייצא ל אקסל" at bounding box center [56, 267] width 68 height 24
